Goal: Navigation & Orientation: Go to known website

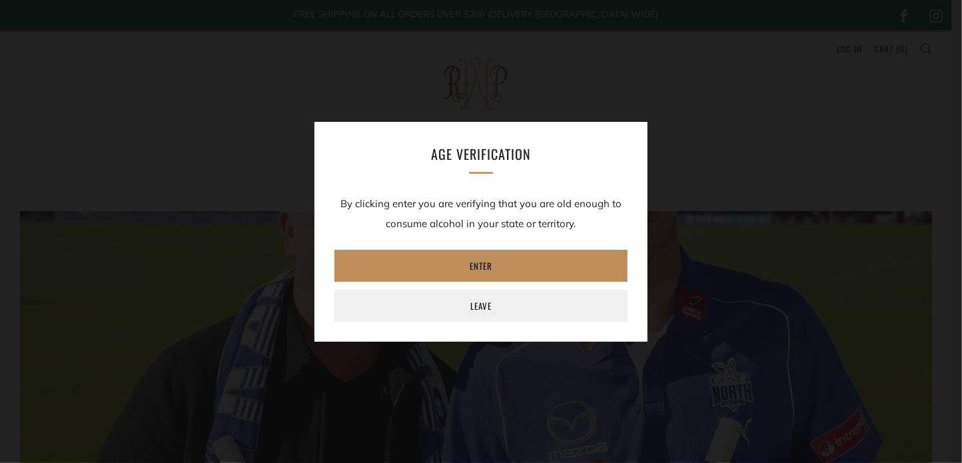
click at [428, 265] on link "Enter" at bounding box center [480, 266] width 293 height 32
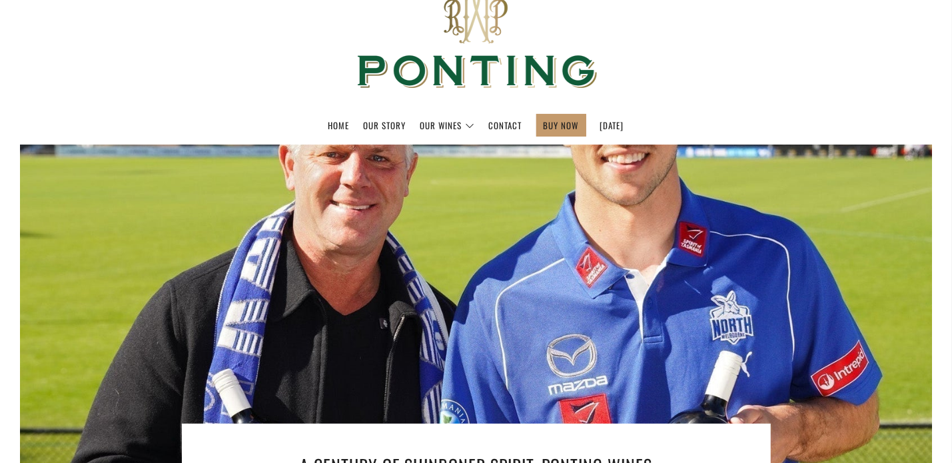
scroll to position [200, 0]
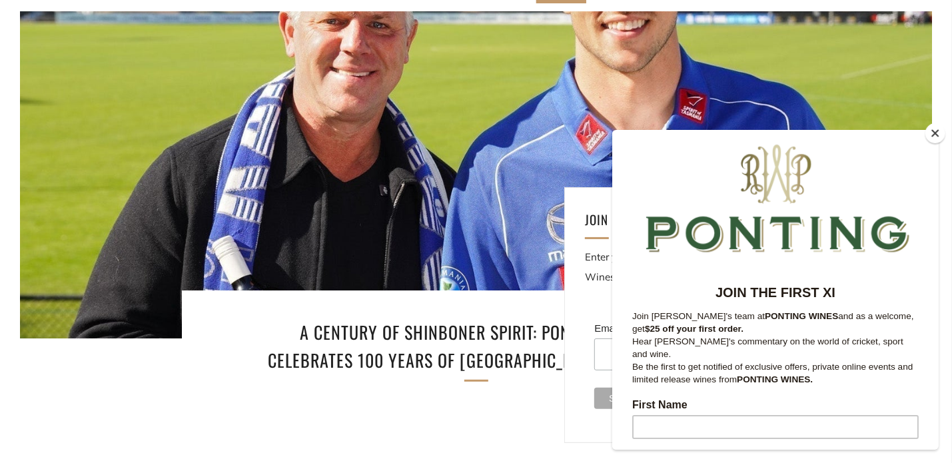
click at [934, 133] on button "Close" at bounding box center [935, 133] width 20 height 20
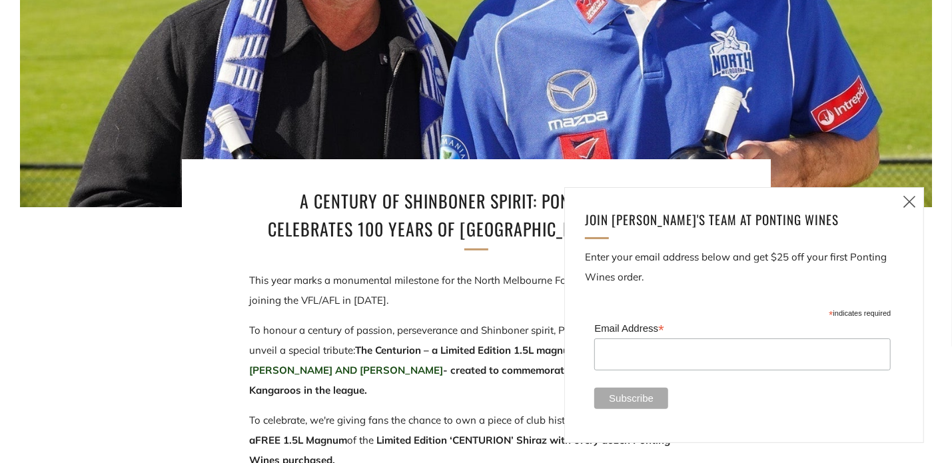
scroll to position [332, 0]
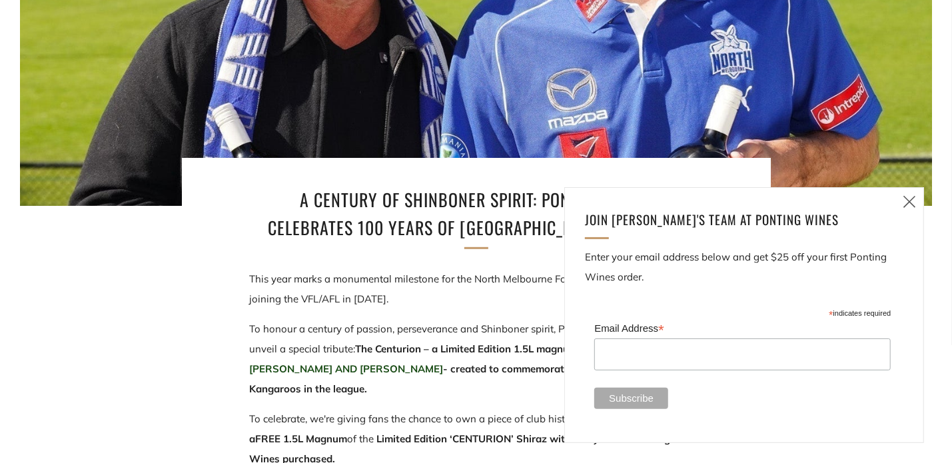
click at [910, 204] on icon at bounding box center [909, 201] width 16 height 17
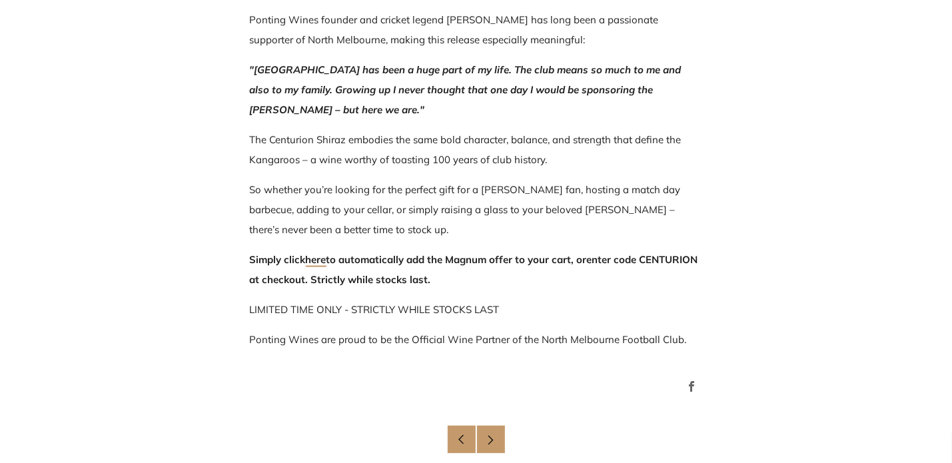
scroll to position [892, 0]
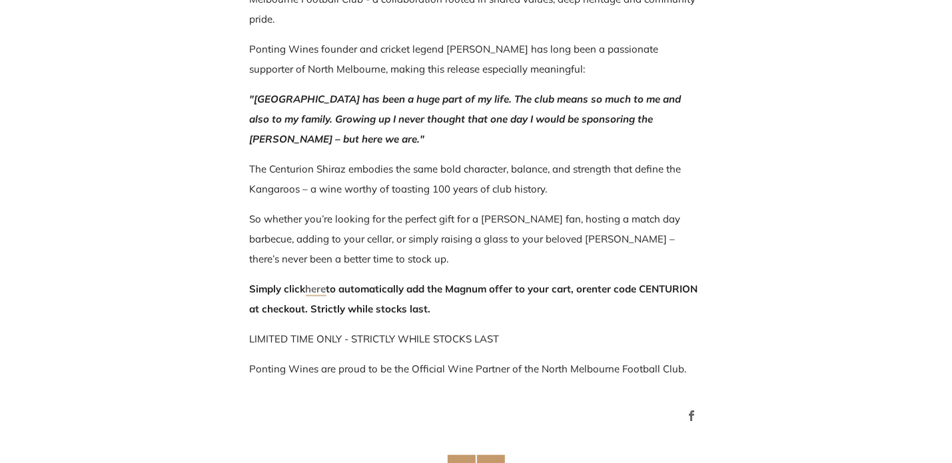
click at [316, 288] on link "here" at bounding box center [316, 289] width 21 height 14
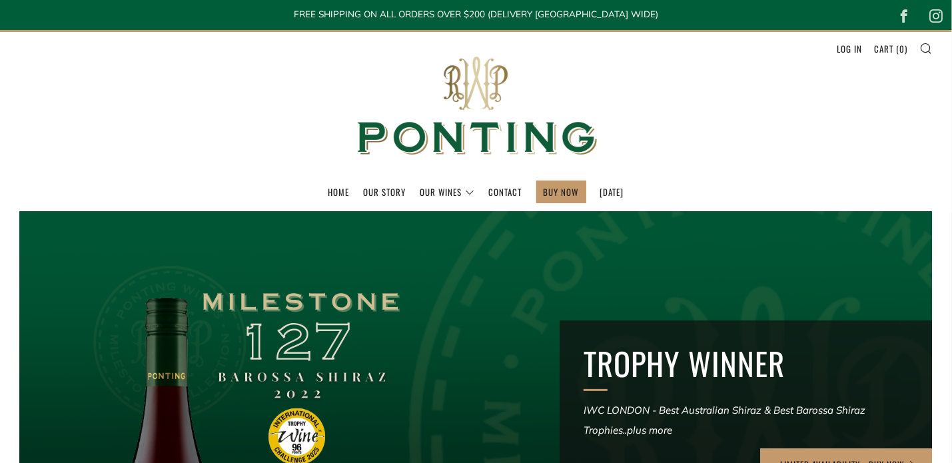
scroll to position [133, 0]
